Goal: Task Accomplishment & Management: Complete application form

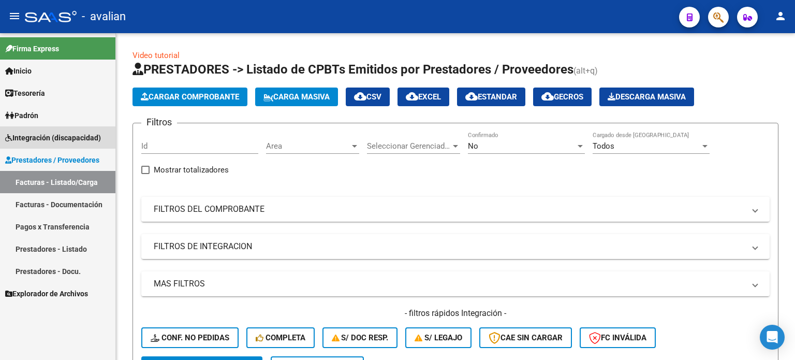
click at [47, 139] on span "Integración (discapacidad)" at bounding box center [53, 137] width 96 height 11
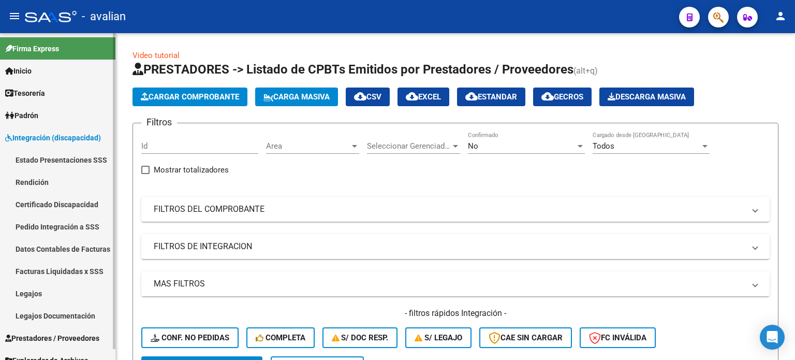
click at [36, 291] on link "Legajos" at bounding box center [57, 293] width 115 height 22
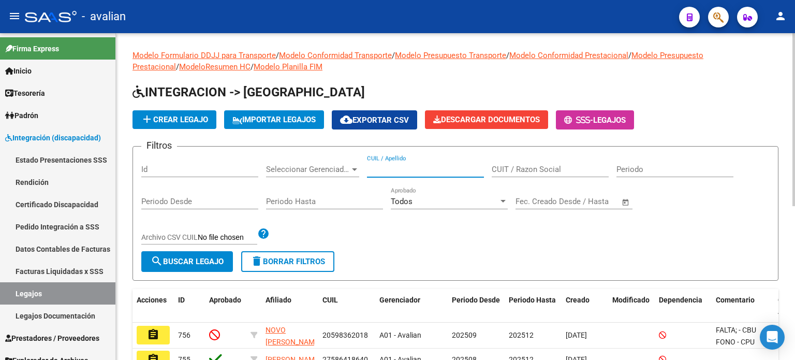
click at [397, 168] on input "CUIL / Apellido" at bounding box center [425, 169] width 117 height 9
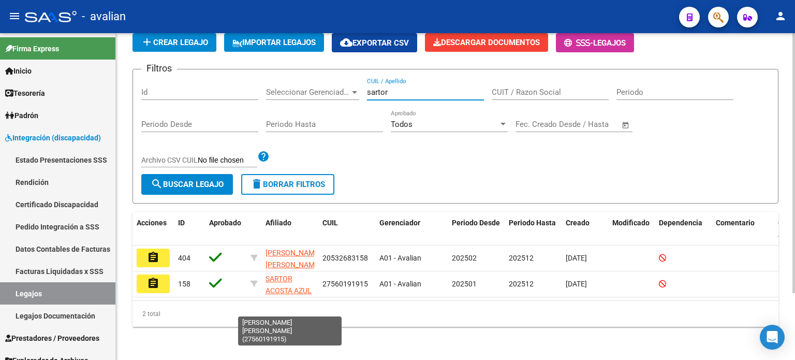
scroll to position [83, 0]
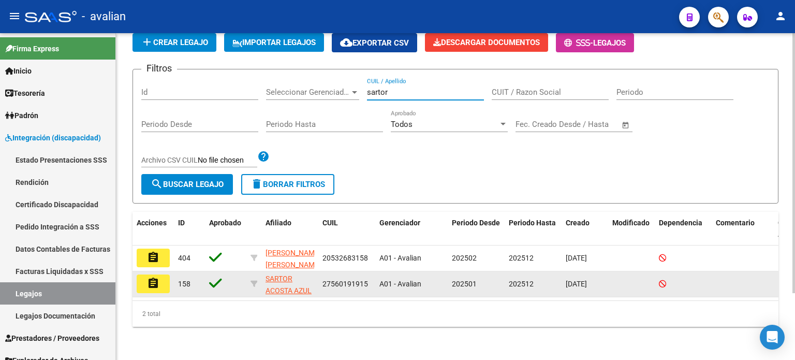
type input "sartor"
click at [160, 275] on button "assignment" at bounding box center [153, 283] width 33 height 19
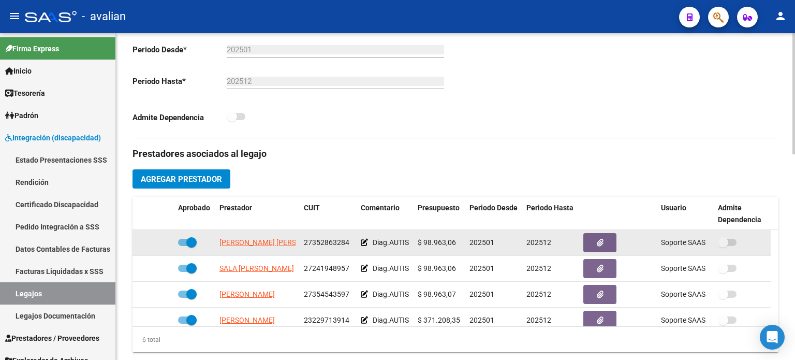
click at [260, 236] on app-link-go-to "[PERSON_NAME] [PERSON_NAME]" at bounding box center [275, 242] width 112 height 12
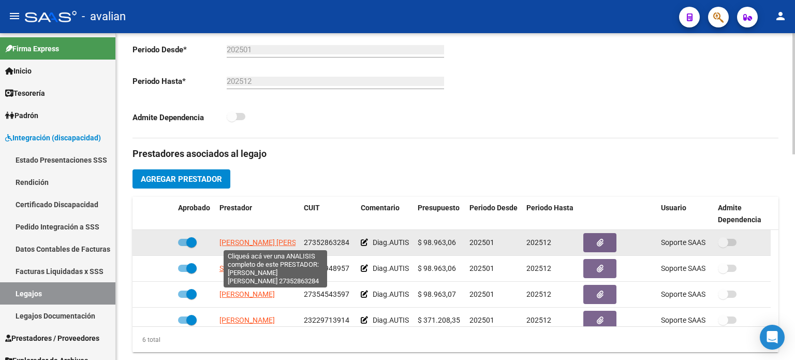
click at [260, 238] on span "[PERSON_NAME] [PERSON_NAME]" at bounding box center [275, 242] width 112 height 8
type textarea "27352863284"
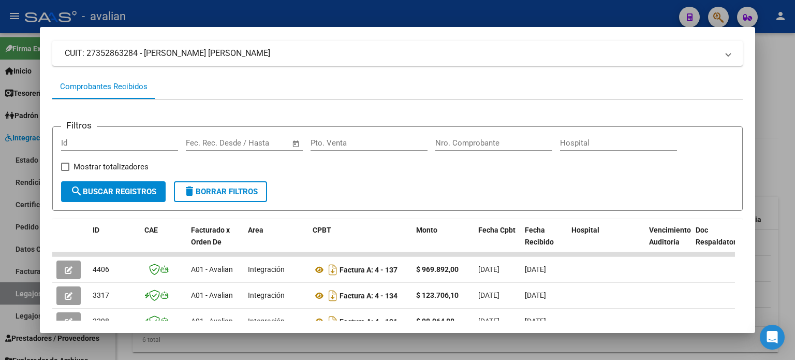
scroll to position [138, 0]
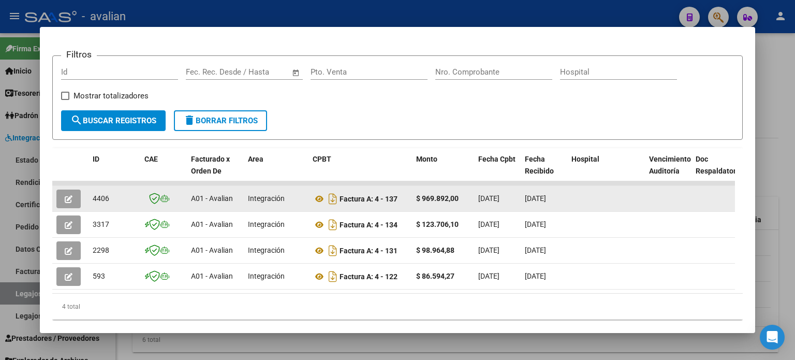
click at [74, 197] on button "button" at bounding box center [68, 198] width 24 height 19
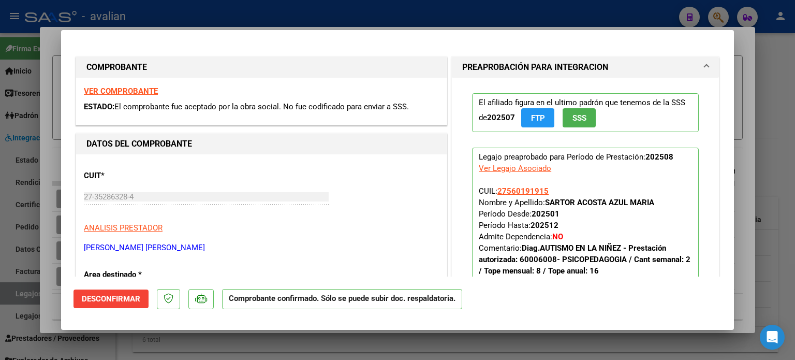
click at [126, 90] on strong "VER COMPROBANTE" at bounding box center [121, 90] width 74 height 9
click at [103, 300] on span "Desconfirmar" at bounding box center [111, 298] width 58 height 9
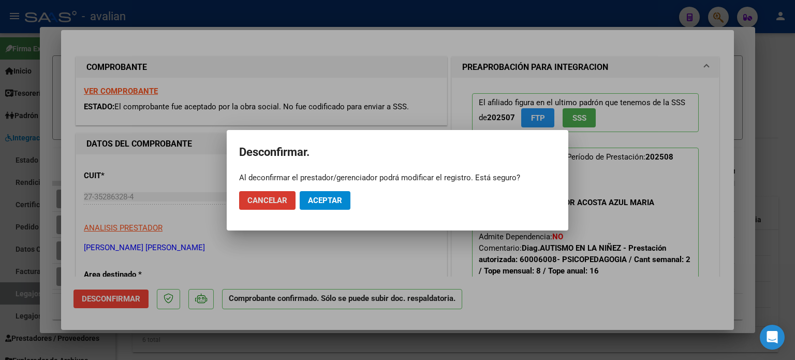
click at [319, 201] on span "Aceptar" at bounding box center [325, 200] width 34 height 9
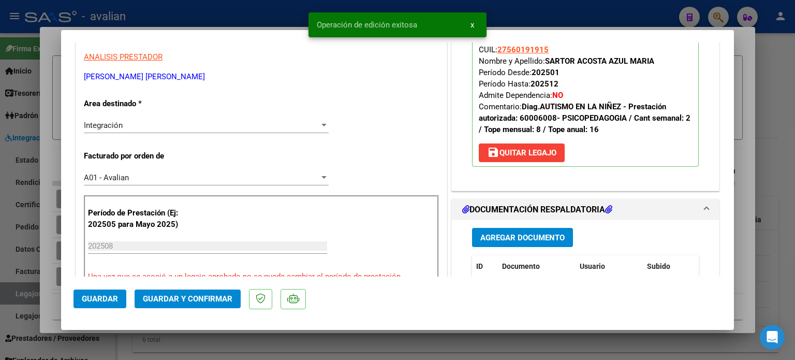
scroll to position [172, 0]
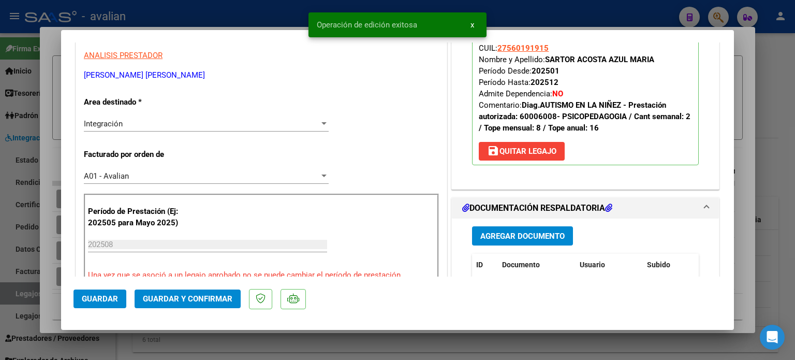
click at [121, 129] on div "Integración Seleccionar Area" at bounding box center [206, 124] width 245 height 16
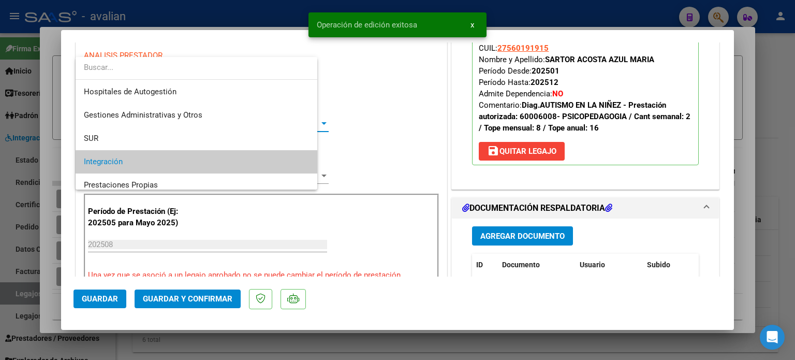
scroll to position [38, 0]
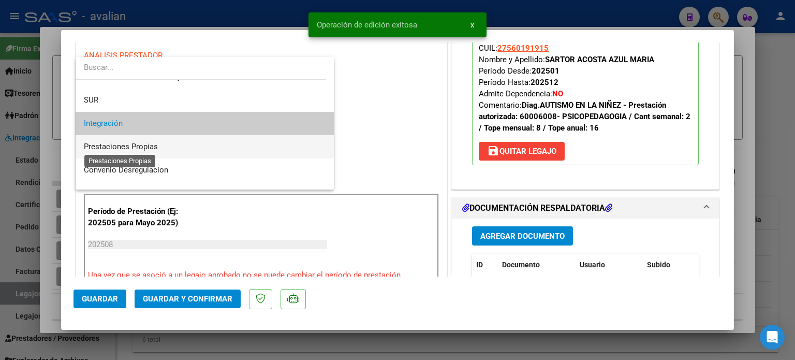
click at [147, 147] on span "Prestaciones Propias" at bounding box center [121, 146] width 74 height 9
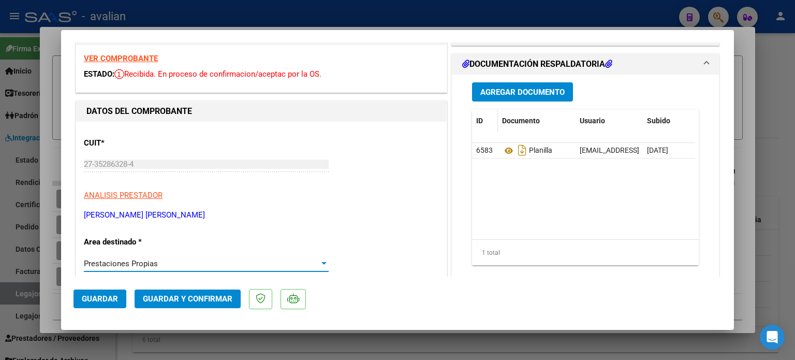
scroll to position [0, 0]
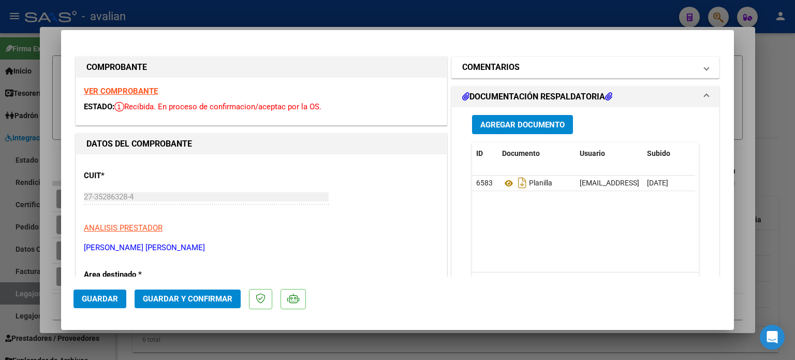
click at [505, 64] on h1 "COMENTARIOS" at bounding box center [490, 67] width 57 height 12
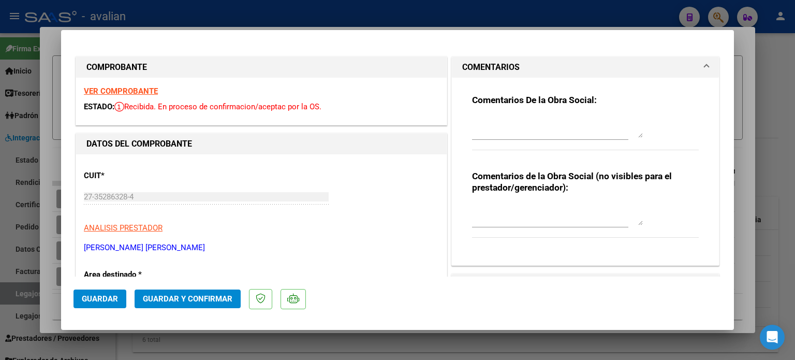
click at [486, 217] on textarea at bounding box center [557, 214] width 171 height 21
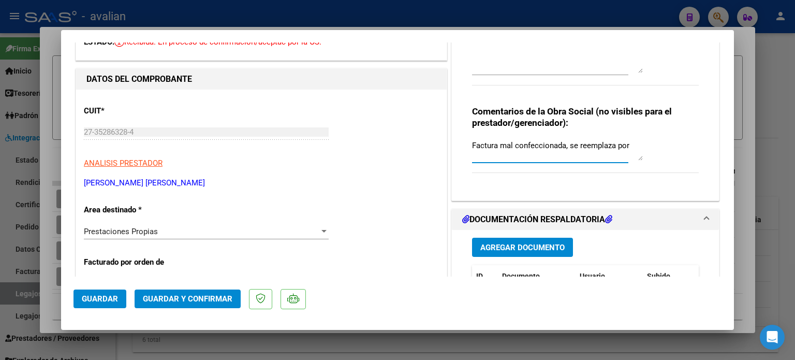
scroll to position [69, 0]
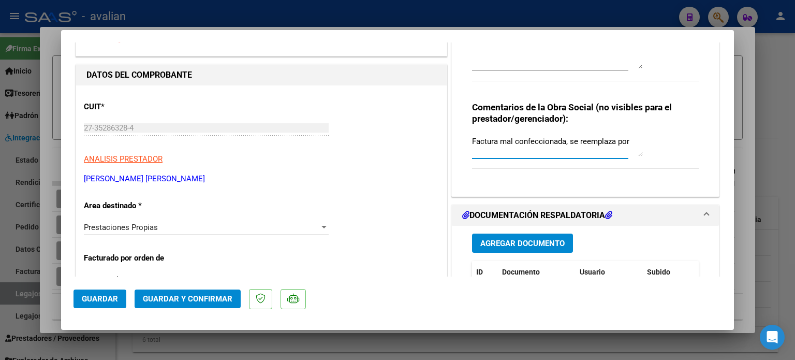
click at [152, 230] on span "Prestaciones Propias" at bounding box center [121, 226] width 74 height 9
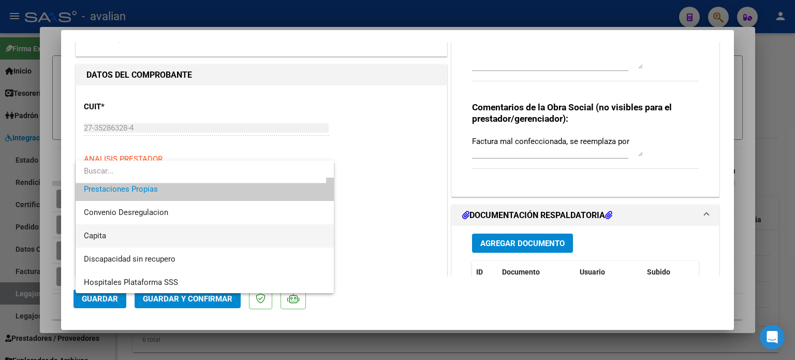
scroll to position [100, 0]
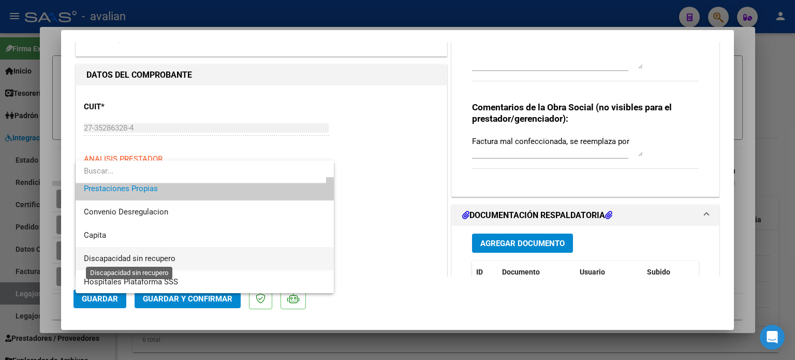
click at [119, 255] on span "Discapacidad sin recupero" at bounding box center [130, 257] width 92 height 9
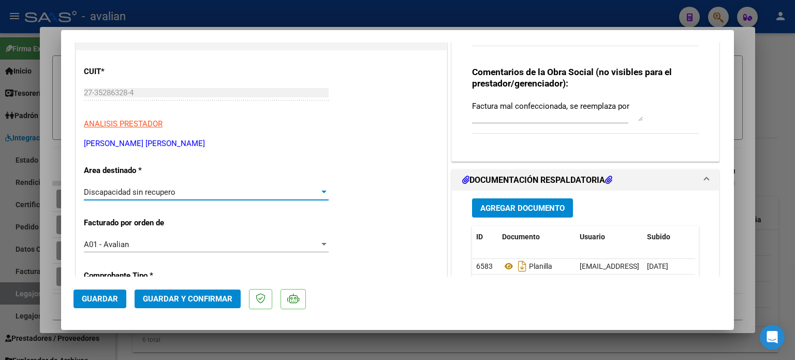
scroll to position [103, 0]
click at [628, 105] on textarea "Factura mal confeccionada, se reemplaza por" at bounding box center [557, 111] width 171 height 21
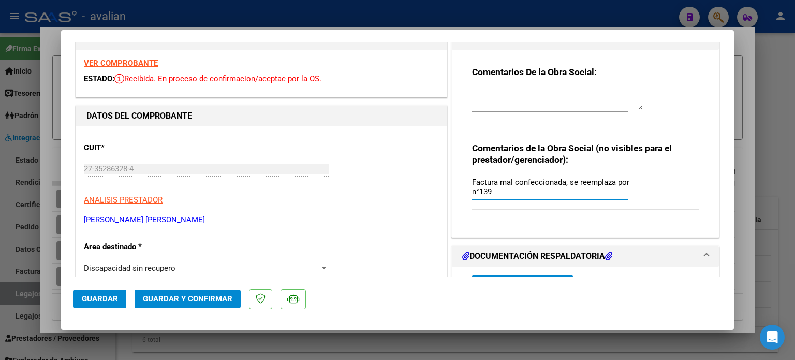
scroll to position [0, 0]
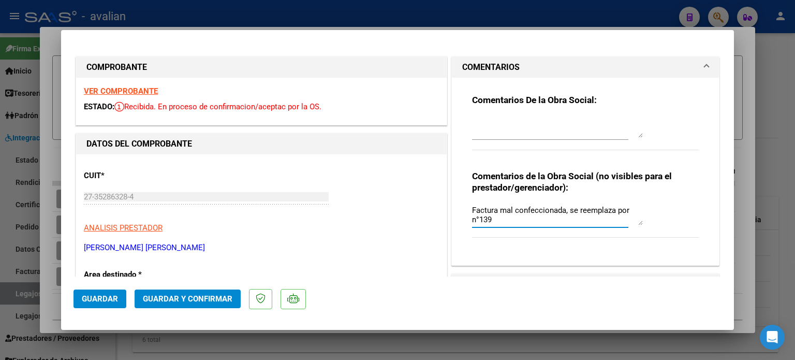
type textarea "Factura mal confeccionada, se reemplaza por n°139"
click at [105, 296] on span "Guardar" at bounding box center [100, 298] width 36 height 9
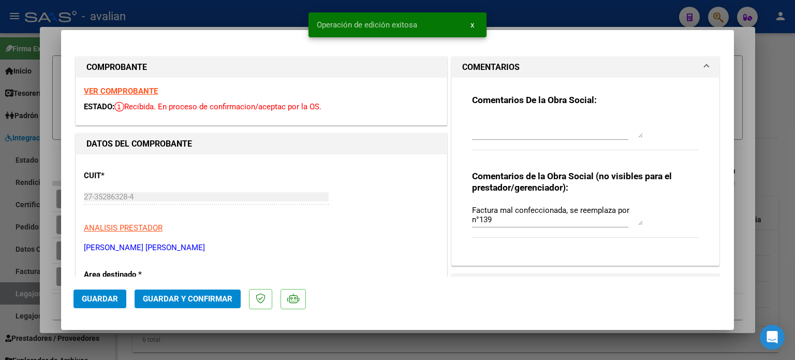
type input "$ 0,00"
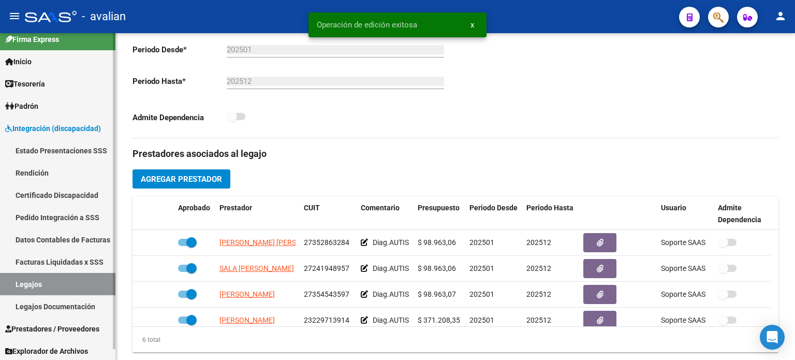
scroll to position [11, 0]
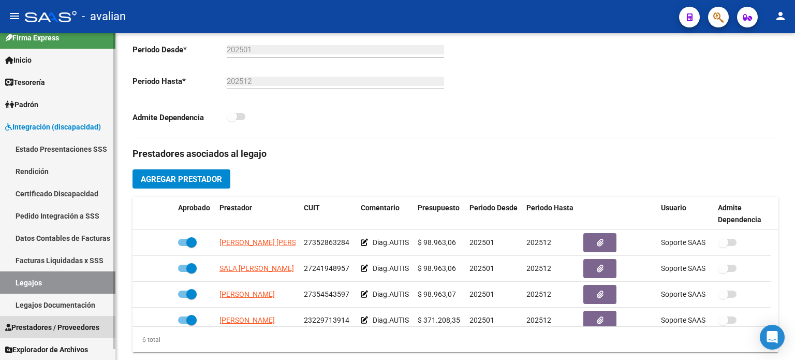
click at [57, 322] on span "Prestadores / Proveedores" at bounding box center [52, 326] width 94 height 11
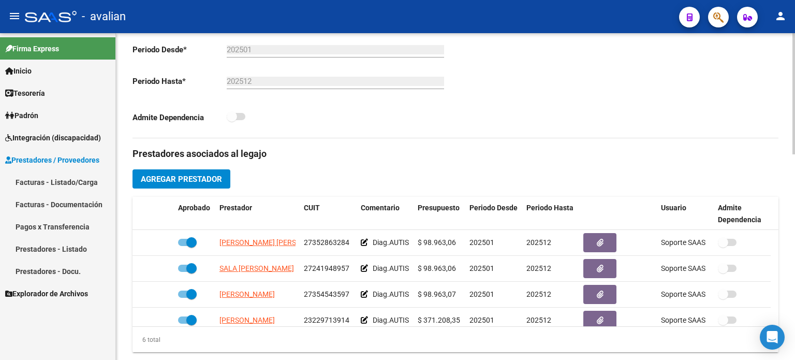
scroll to position [0, 0]
click at [86, 177] on link "Facturas - Listado/Carga" at bounding box center [57, 182] width 115 height 22
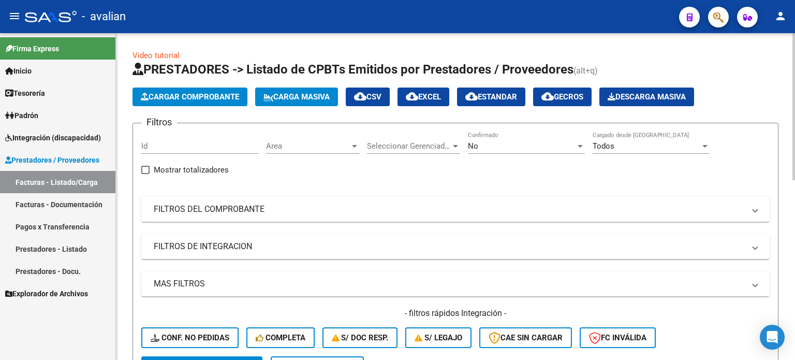
click at [205, 96] on span "Cargar Comprobante" at bounding box center [190, 96] width 98 height 9
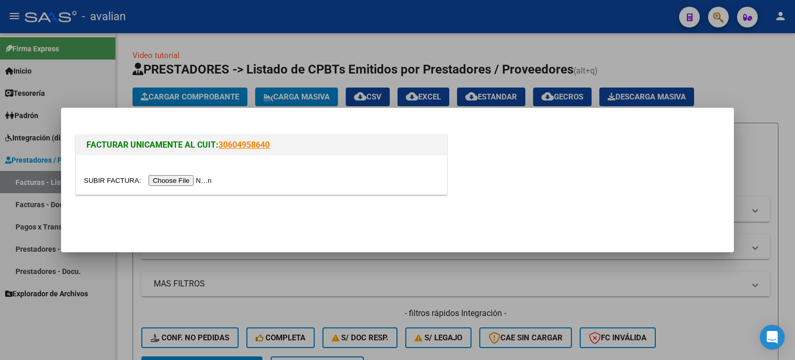
click at [174, 188] on div at bounding box center [261, 174] width 370 height 39
click at [165, 171] on div at bounding box center [261, 174] width 370 height 39
click at [162, 175] on input "file" at bounding box center [149, 180] width 131 height 11
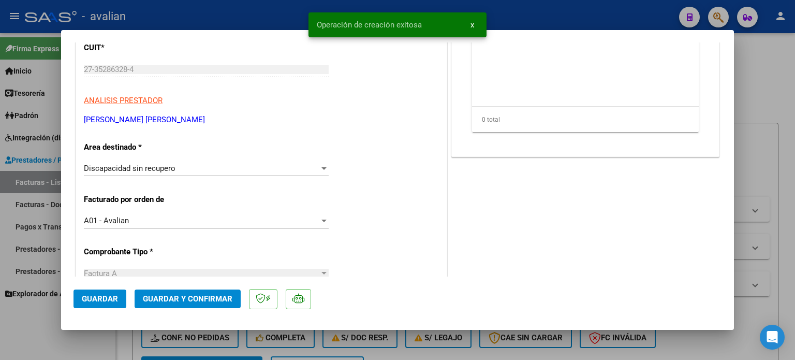
scroll to position [172, 0]
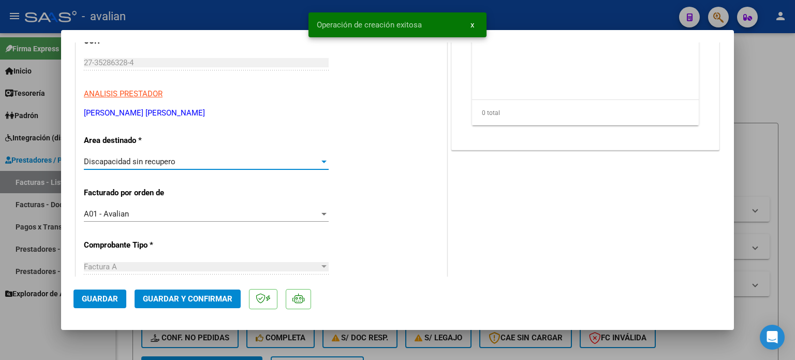
click at [141, 160] on span "Discapacidad sin recupero" at bounding box center [130, 161] width 92 height 9
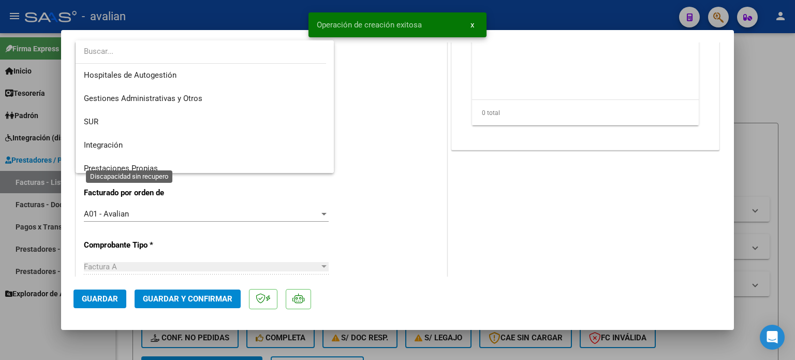
scroll to position [77, 0]
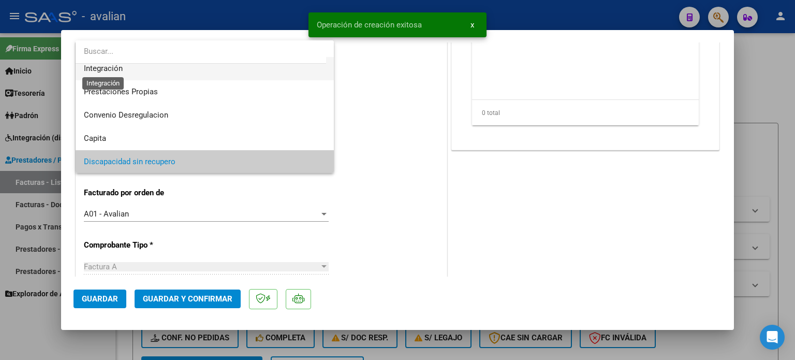
click at [110, 69] on span "Integración" at bounding box center [103, 68] width 39 height 9
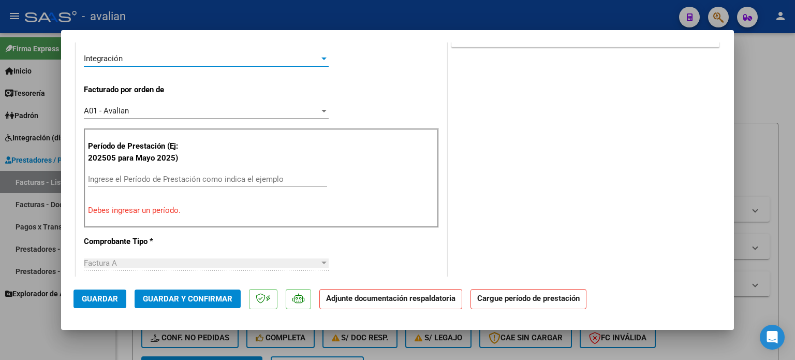
scroll to position [276, 0]
click at [118, 171] on div "Ingrese el Período de Prestación como indica el ejemplo" at bounding box center [207, 179] width 239 height 16
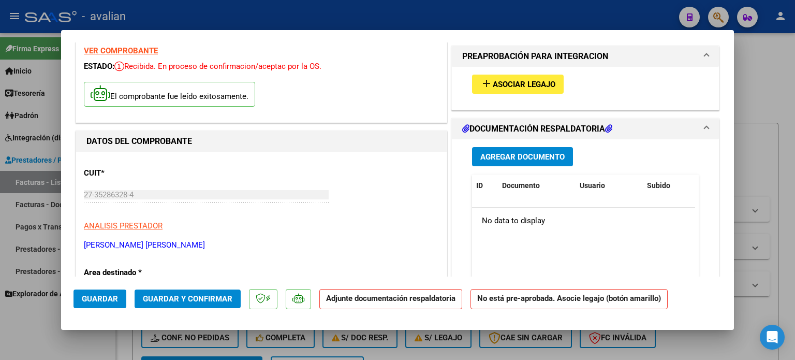
scroll to position [34, 0]
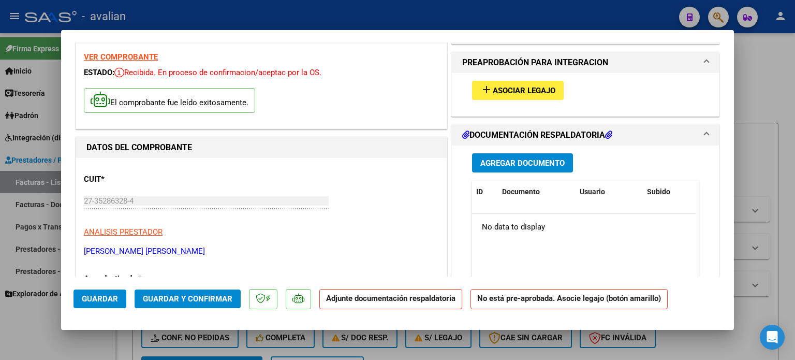
type input "202508"
click at [523, 85] on span "add Asociar Legajo" at bounding box center [517, 89] width 75 height 9
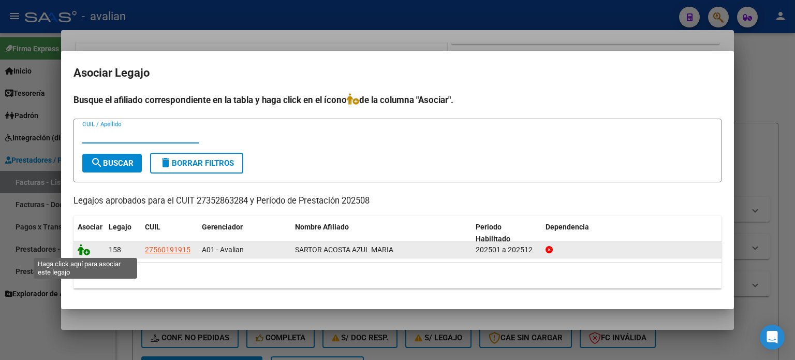
click at [80, 250] on icon at bounding box center [84, 249] width 12 height 11
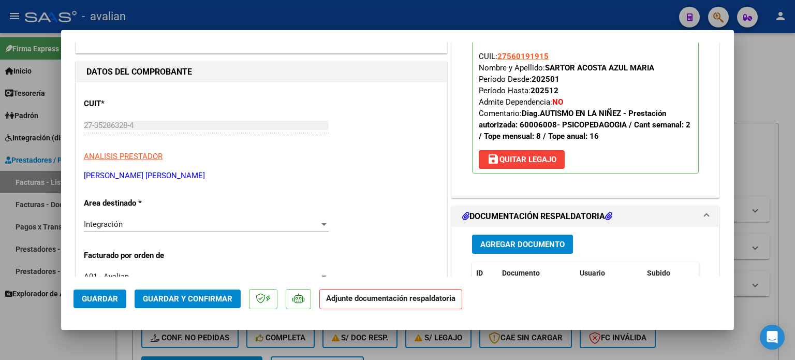
scroll to position [103, 0]
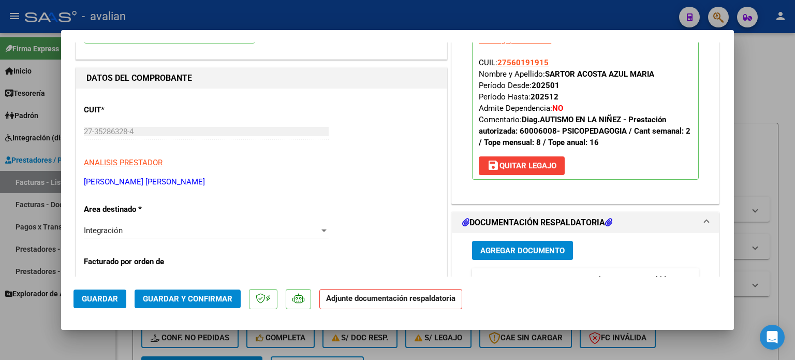
click at [504, 248] on span "Agregar Documento" at bounding box center [522, 250] width 84 height 9
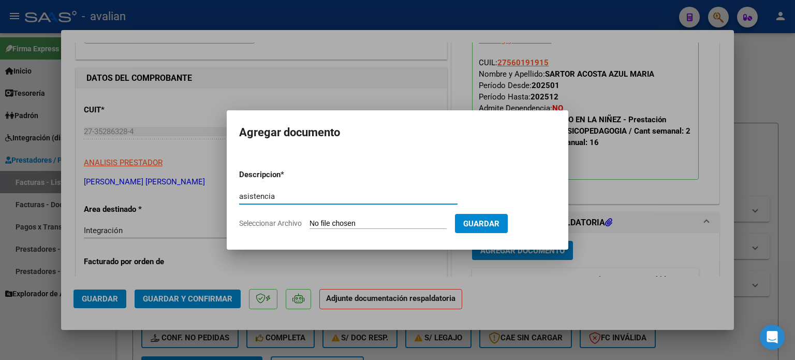
type input "asistencia"
click at [416, 228] on input "Seleccionar Archivo" at bounding box center [377, 224] width 137 height 10
type input "C:\fakepath\27352863284-FACTURA_A-4-137-ANEXO-PLANILLA.pdf"
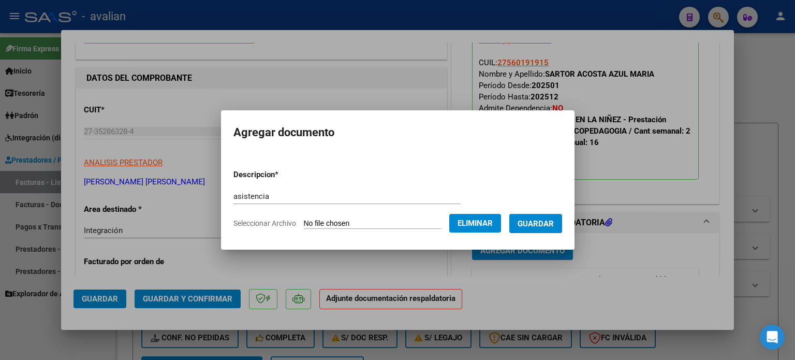
click at [550, 220] on span "Guardar" at bounding box center [535, 223] width 36 height 9
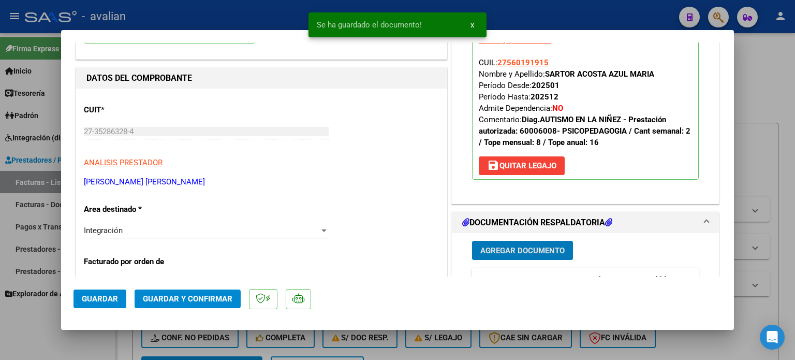
click at [101, 300] on span "Guardar" at bounding box center [100, 298] width 36 height 9
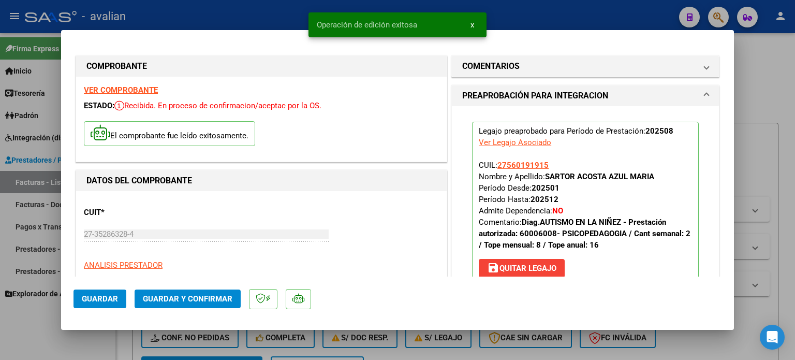
scroll to position [0, 0]
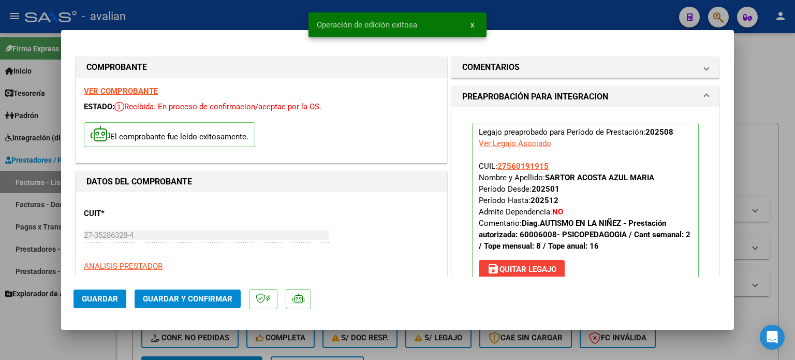
type input "$ 0,00"
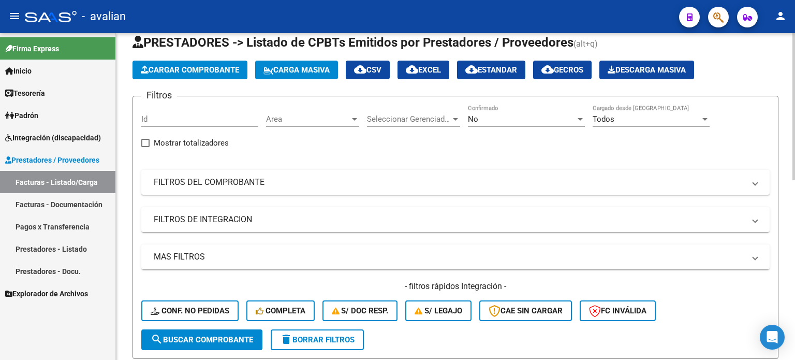
scroll to position [69, 0]
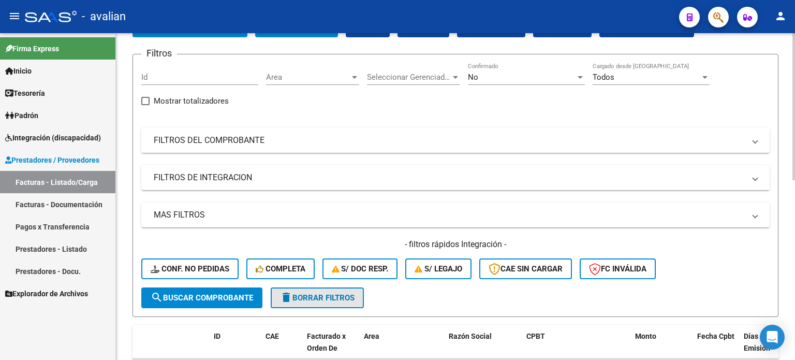
click at [326, 298] on span "delete Borrar Filtros" at bounding box center [317, 297] width 74 height 9
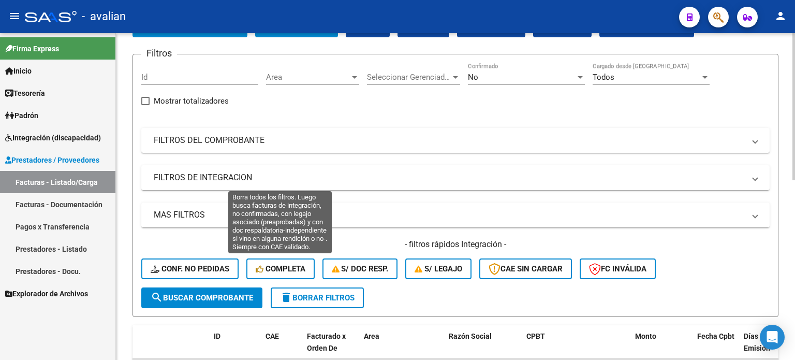
click at [296, 264] on span "Completa" at bounding box center [281, 268] width 50 height 9
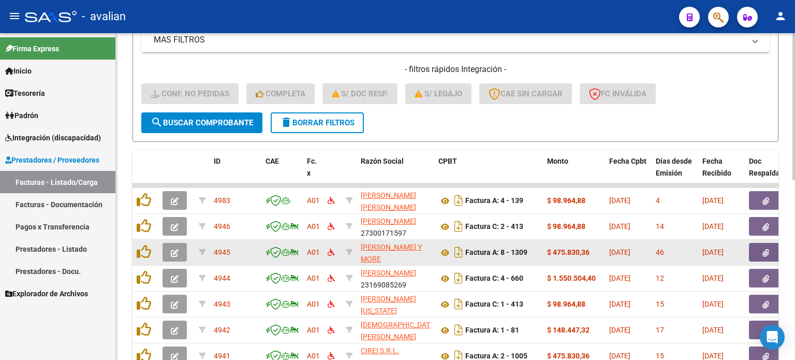
scroll to position [276, 0]
